Goal: Information Seeking & Learning: Learn about a topic

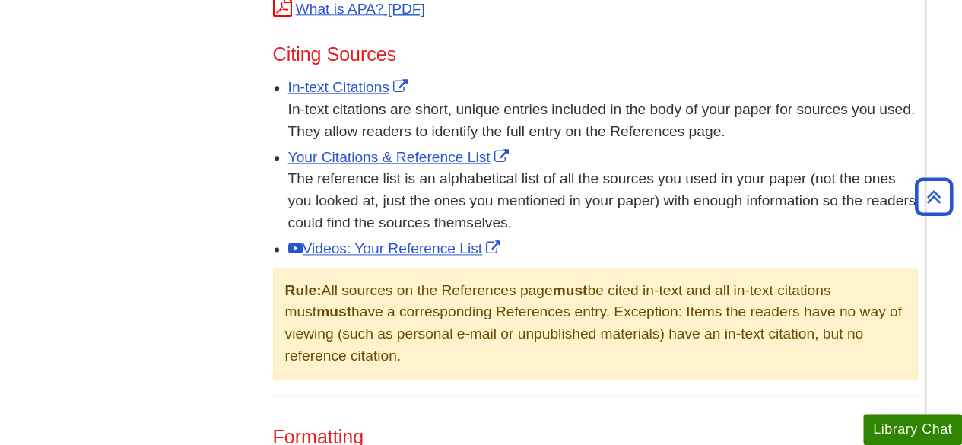
scroll to position [876, 0]
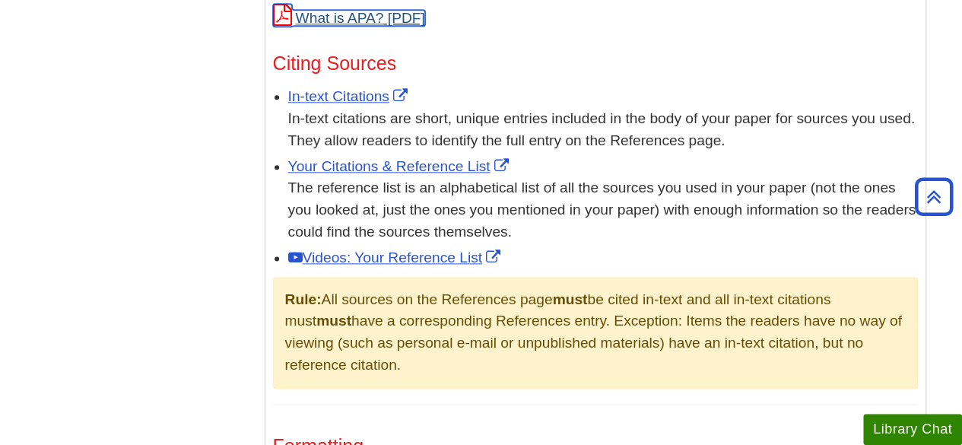
click at [354, 11] on link "What is APA?" at bounding box center [349, 18] width 152 height 16
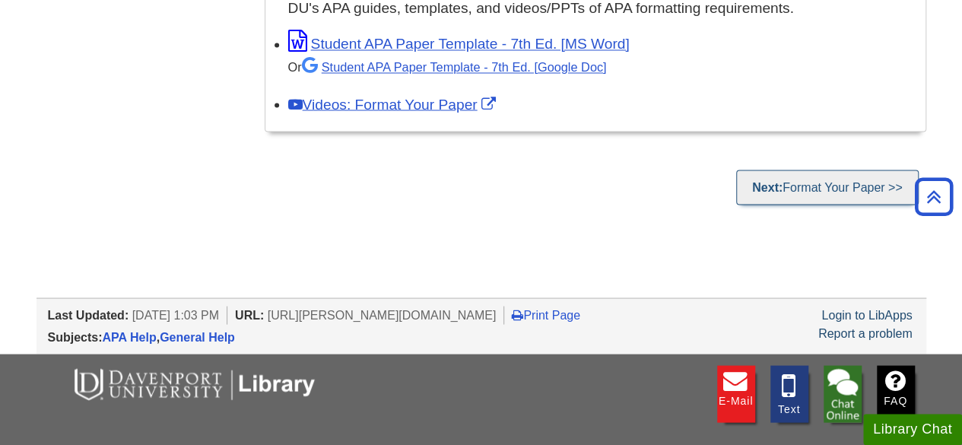
scroll to position [1371, 0]
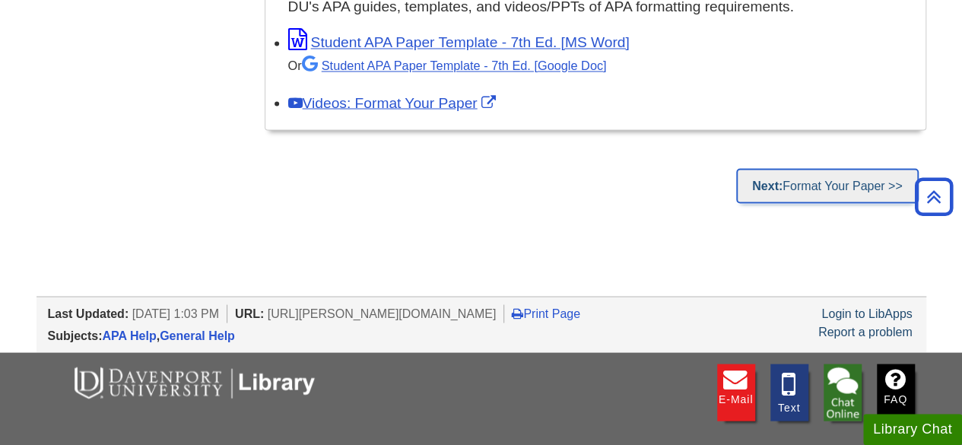
click at [818, 180] on link "Next: Format Your Paper >>" at bounding box center [827, 185] width 182 height 35
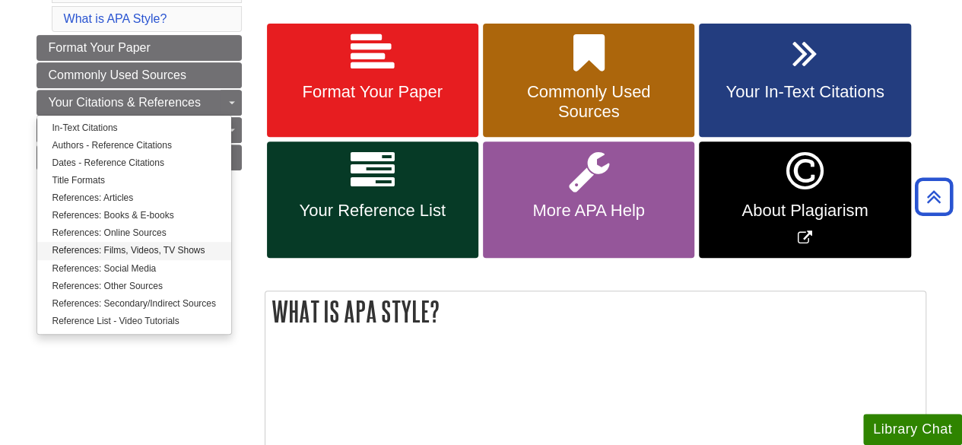
scroll to position [281, 0]
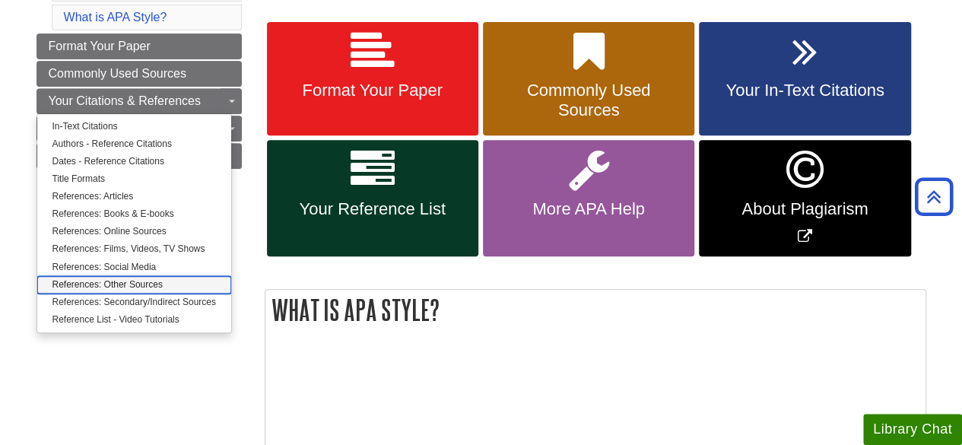
click at [122, 282] on link "References: Other Sources" at bounding box center [134, 284] width 194 height 17
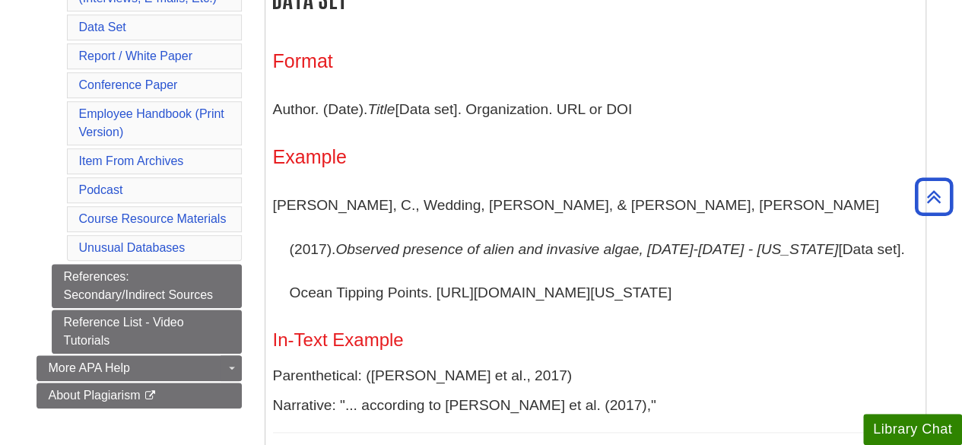
scroll to position [664, 0]
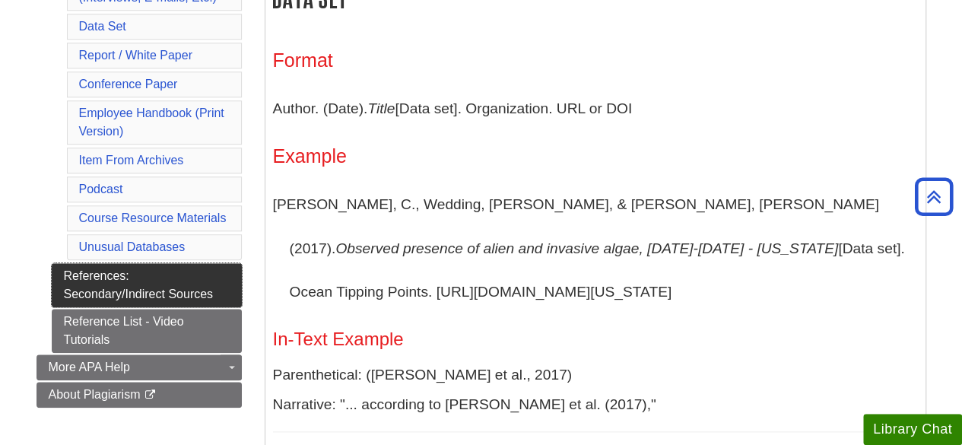
click at [208, 279] on link "References: Secondary/Indirect Sources" at bounding box center [147, 285] width 190 height 44
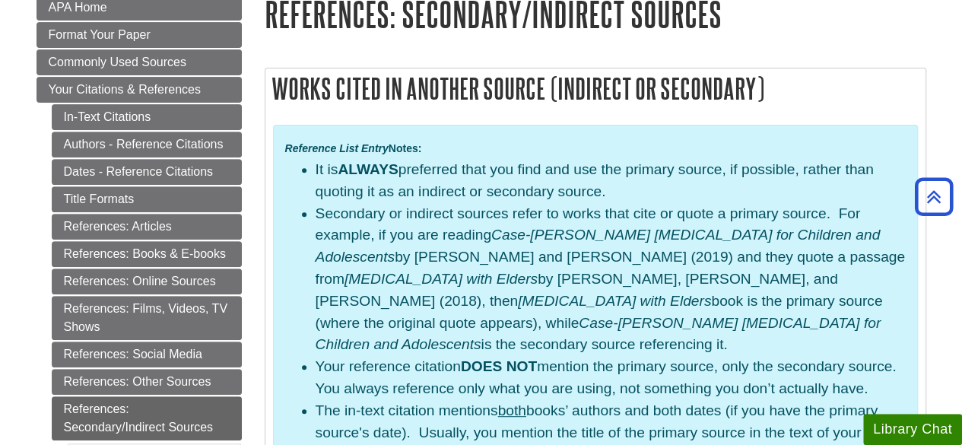
scroll to position [232, 0]
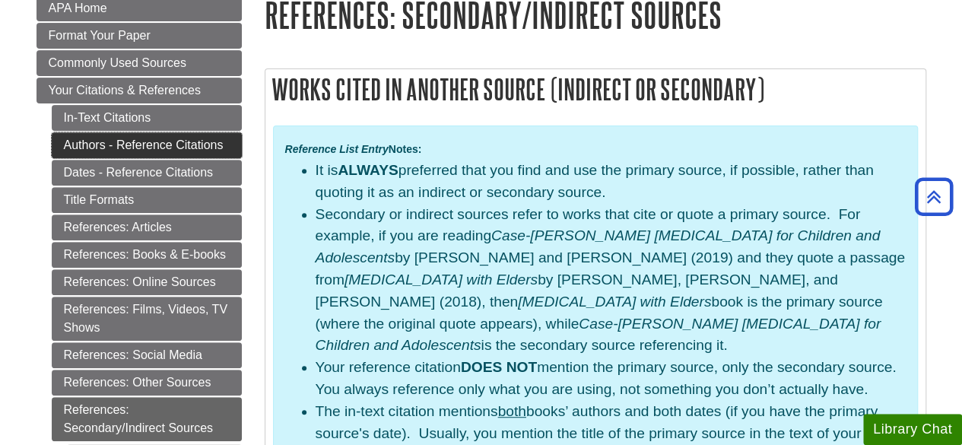
click at [112, 135] on link "Authors - Reference Citations" at bounding box center [147, 145] width 190 height 26
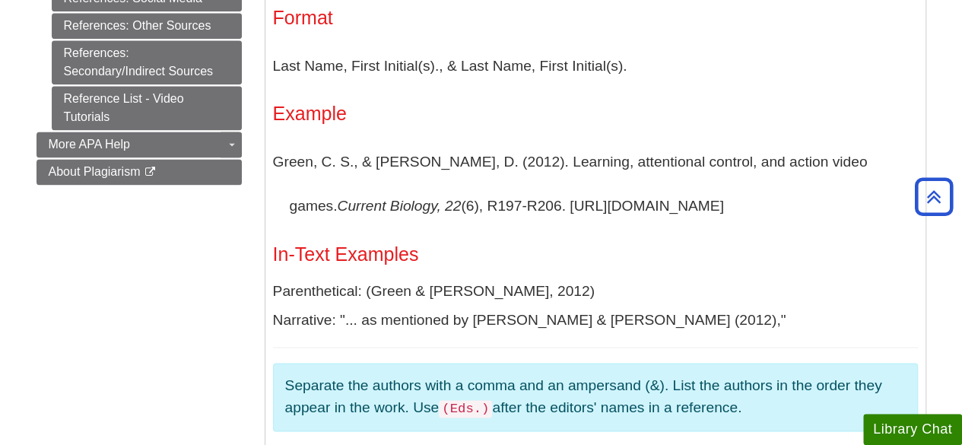
scroll to position [988, 0]
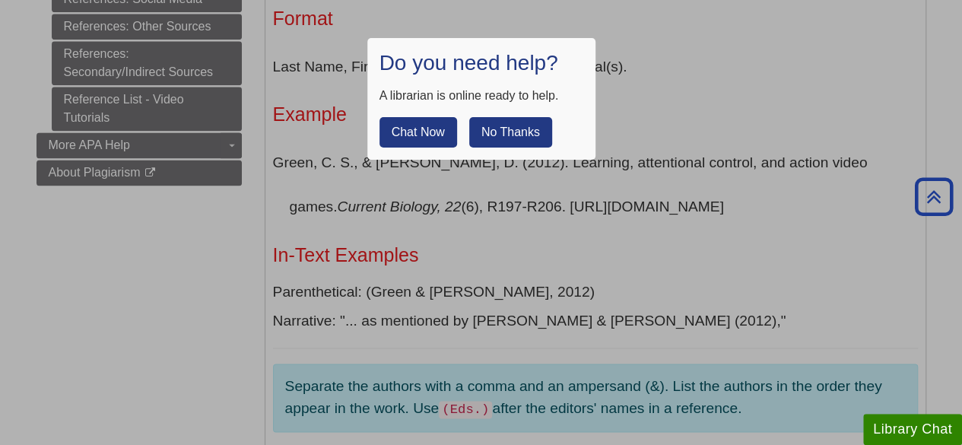
click at [513, 136] on button "No Thanks" at bounding box center [510, 132] width 83 height 30
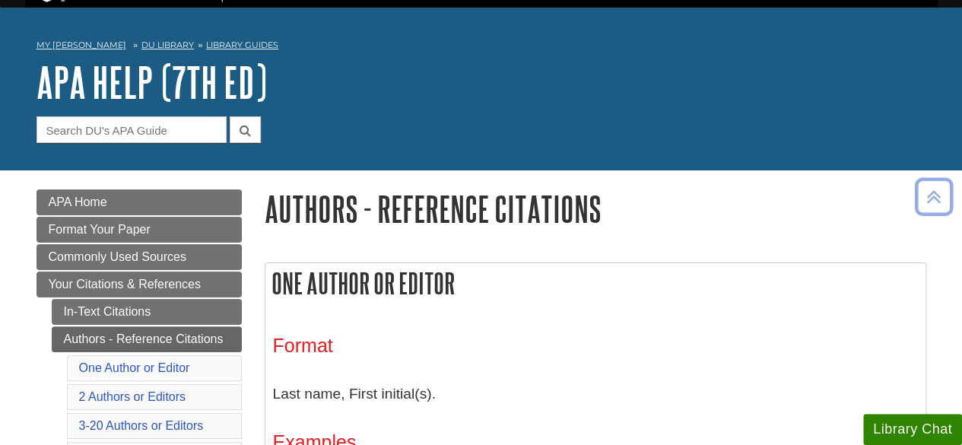
scroll to position [4, 0]
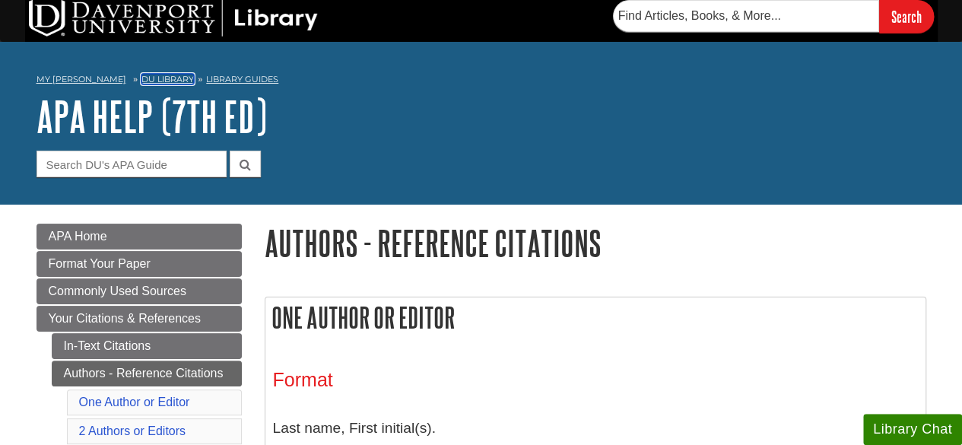
click at [142, 75] on link "DU Library" at bounding box center [167, 79] width 52 height 11
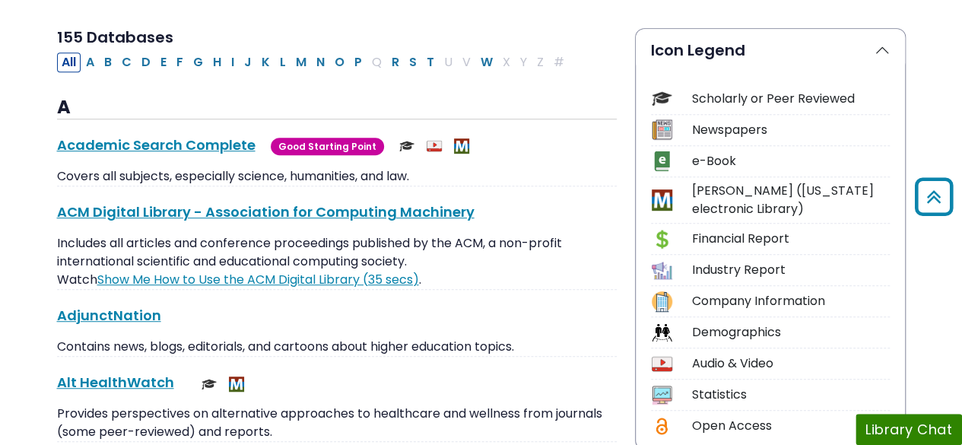
scroll to position [355, 0]
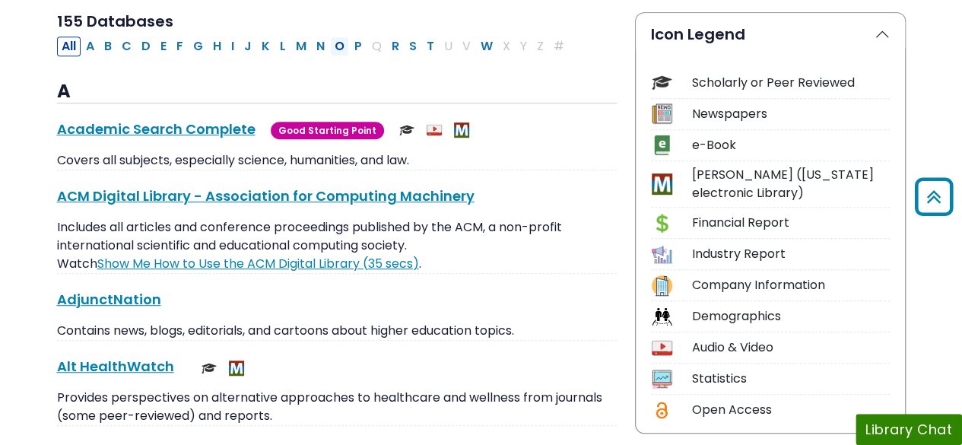
click at [330, 46] on button "O" at bounding box center [339, 47] width 19 height 20
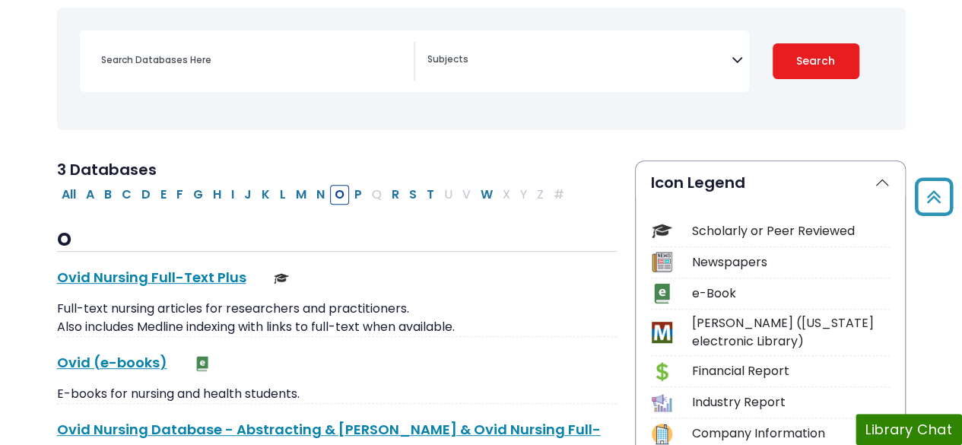
scroll to position [237, 0]
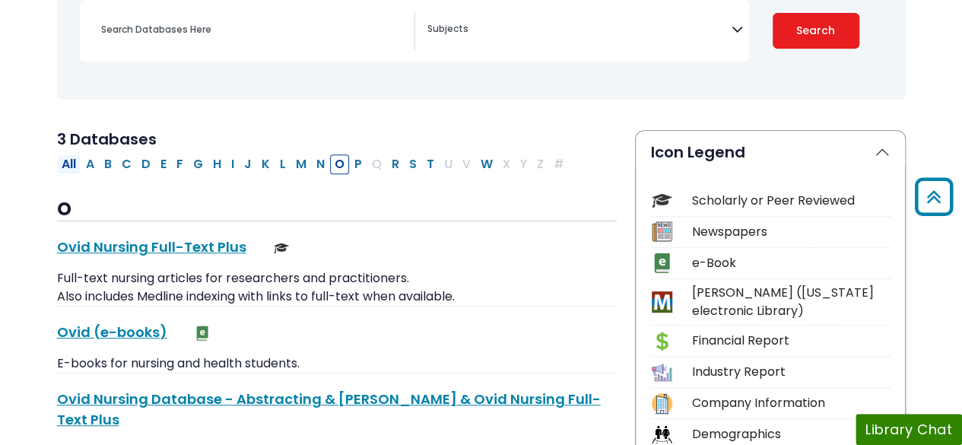
click at [72, 162] on button "All" at bounding box center [69, 164] width 24 height 20
select select "Database Subject Filter"
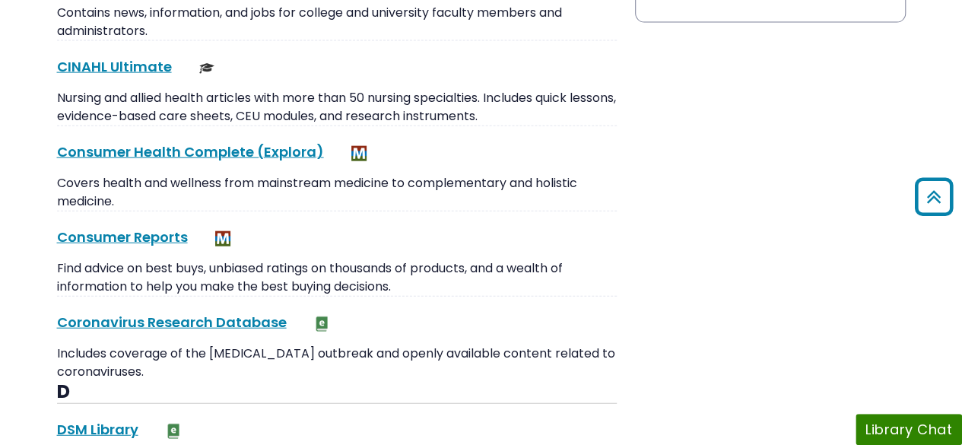
scroll to position [1709, 0]
click at [120, 60] on link "CINAHL Ultimate This link opens in a new window" at bounding box center [114, 65] width 115 height 19
click at [122, 60] on link "CINAHL Ultimate This link opens in a new window" at bounding box center [114, 65] width 115 height 19
